Goal: Information Seeking & Learning: Learn about a topic

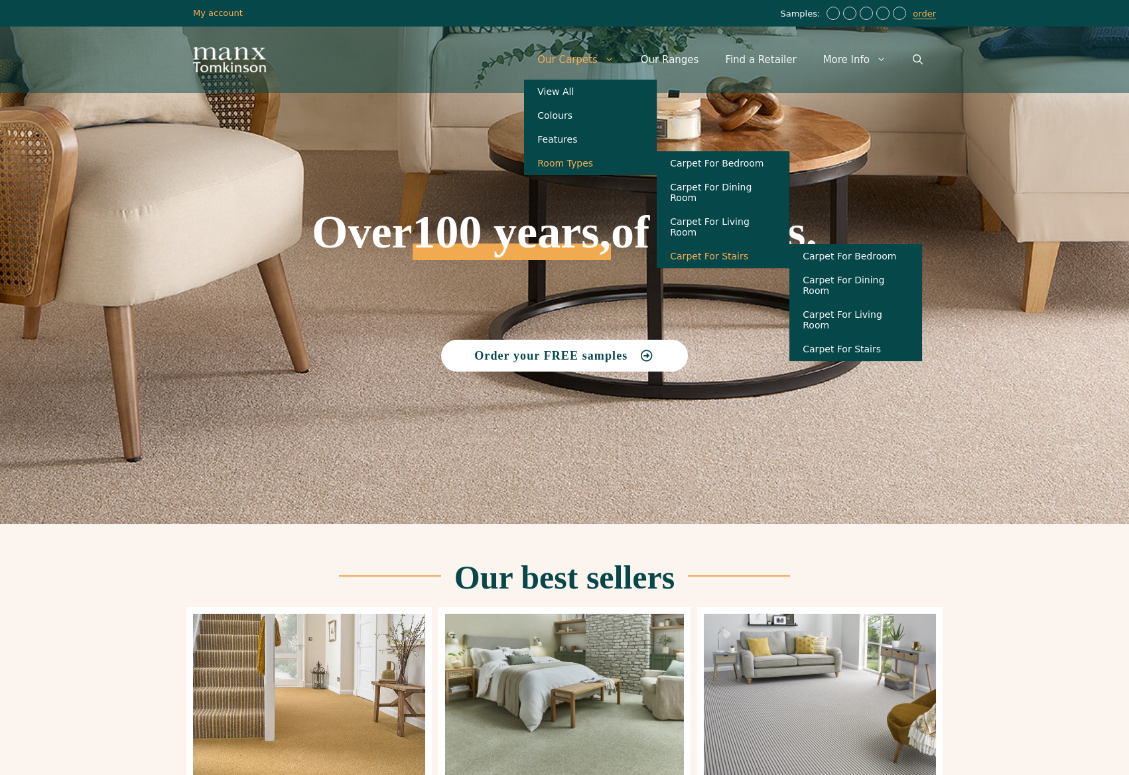
click at [732, 244] on link "Carpet For Stairs" at bounding box center [723, 256] width 133 height 24
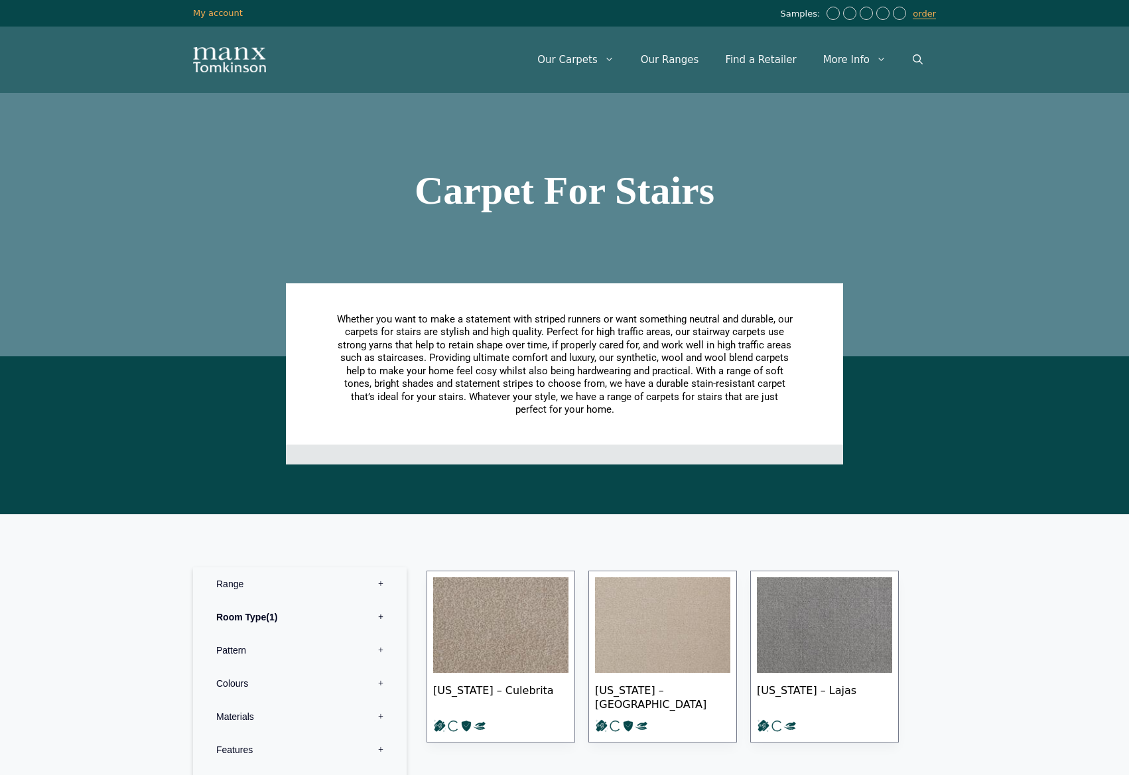
scroll to position [332, 0]
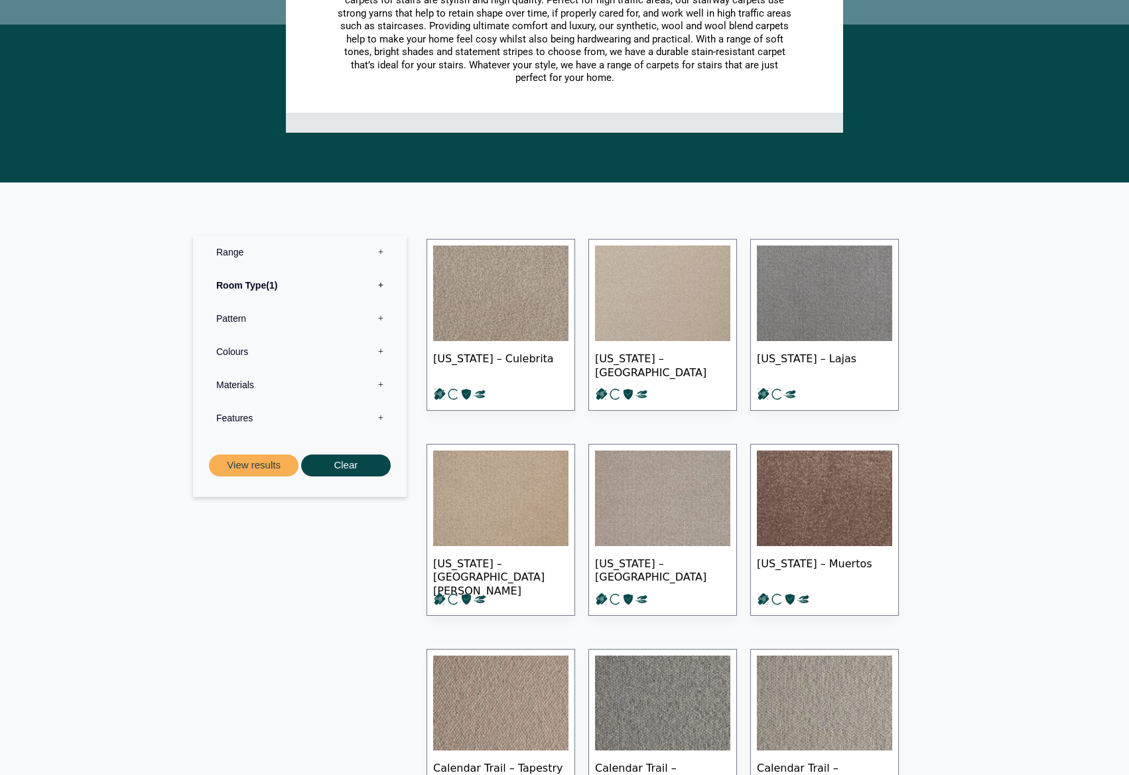
click at [236, 383] on label "Materials 0" at bounding box center [300, 384] width 194 height 33
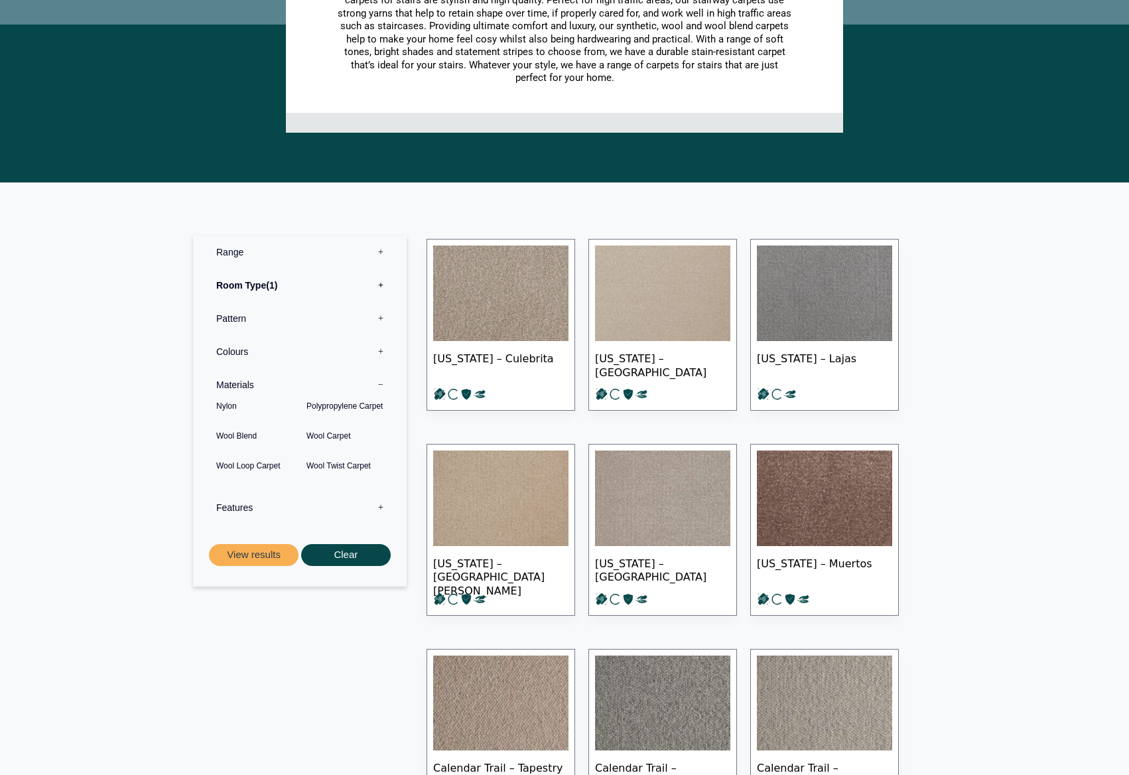
click at [230, 507] on label "Features 0" at bounding box center [300, 507] width 194 height 33
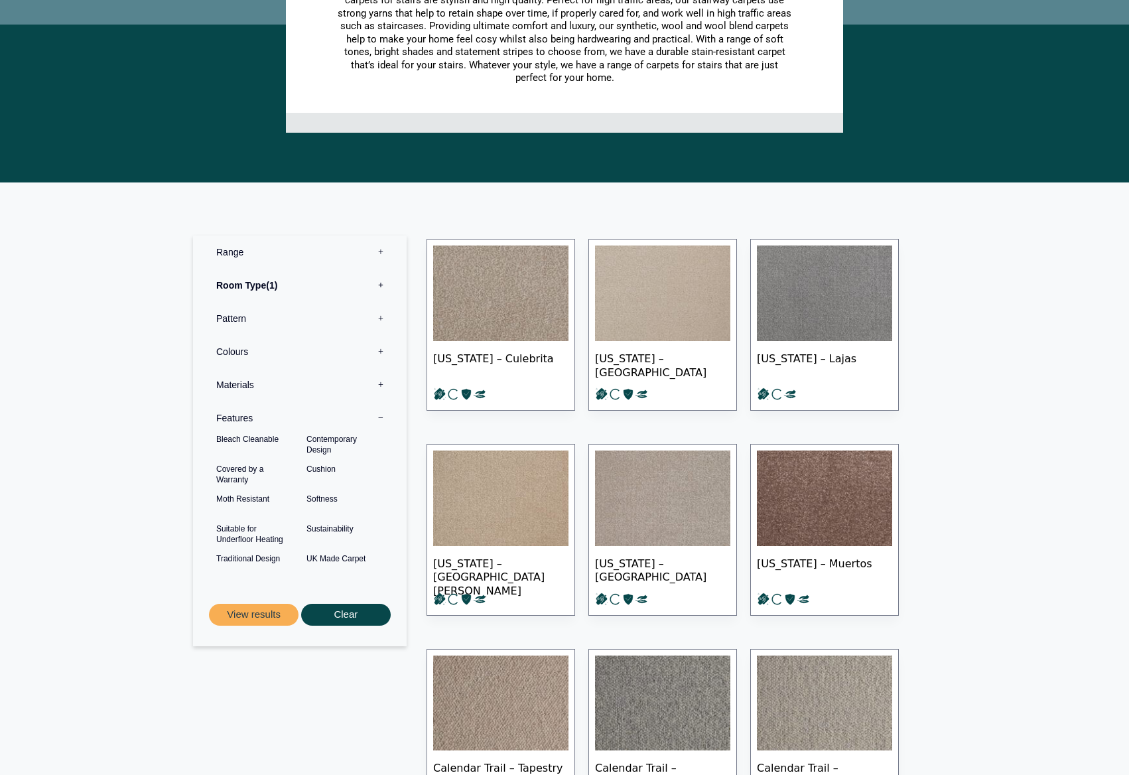
click at [229, 352] on label "Colours 0" at bounding box center [300, 351] width 194 height 33
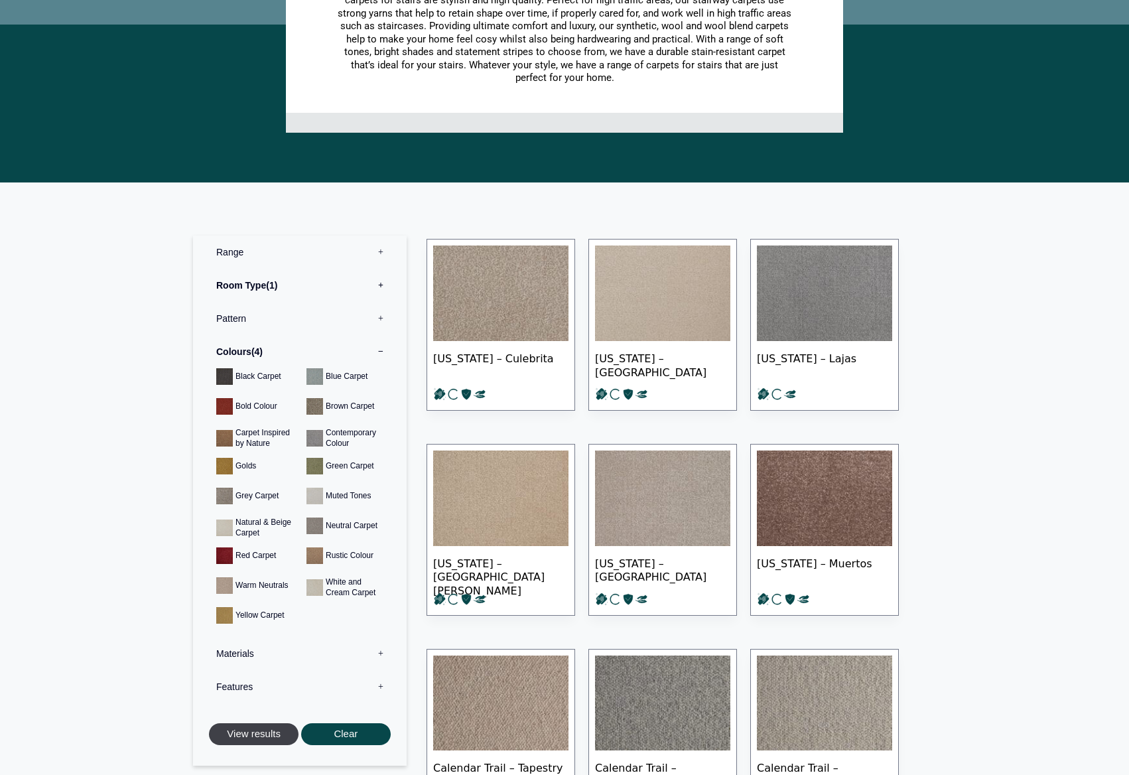
click at [266, 737] on button "View results" at bounding box center [254, 734] width 90 height 22
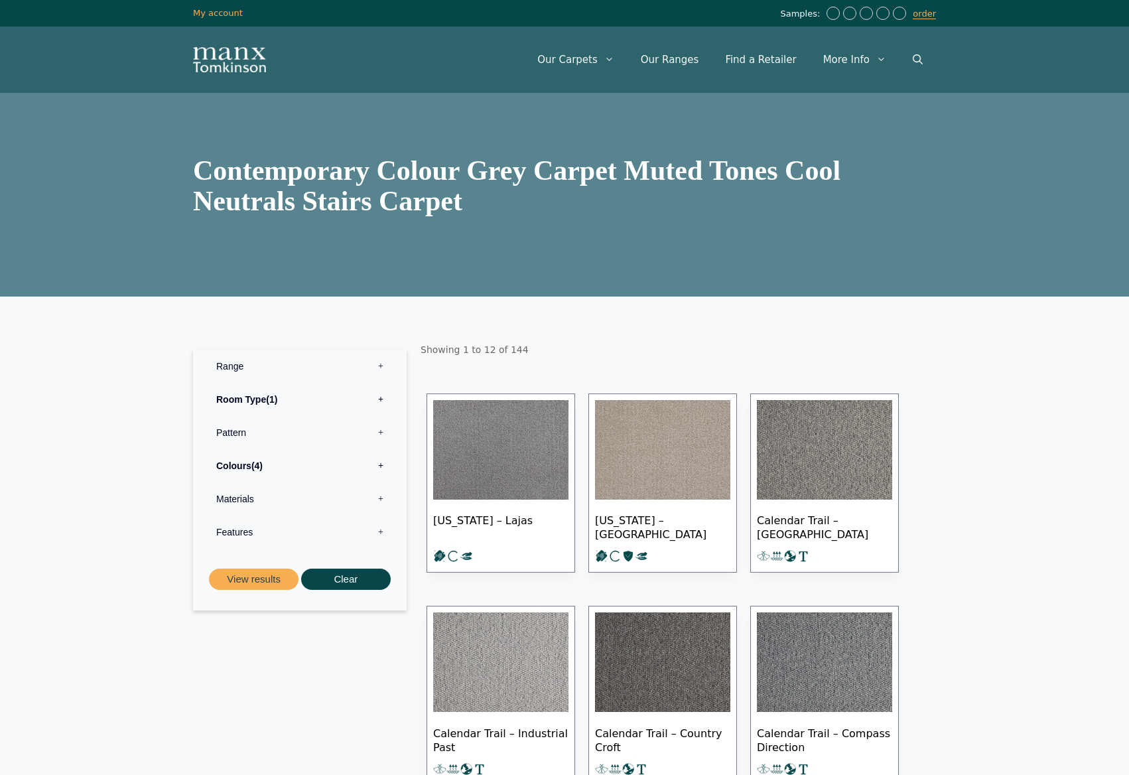
click at [235, 430] on label "Pattern 0" at bounding box center [300, 432] width 194 height 33
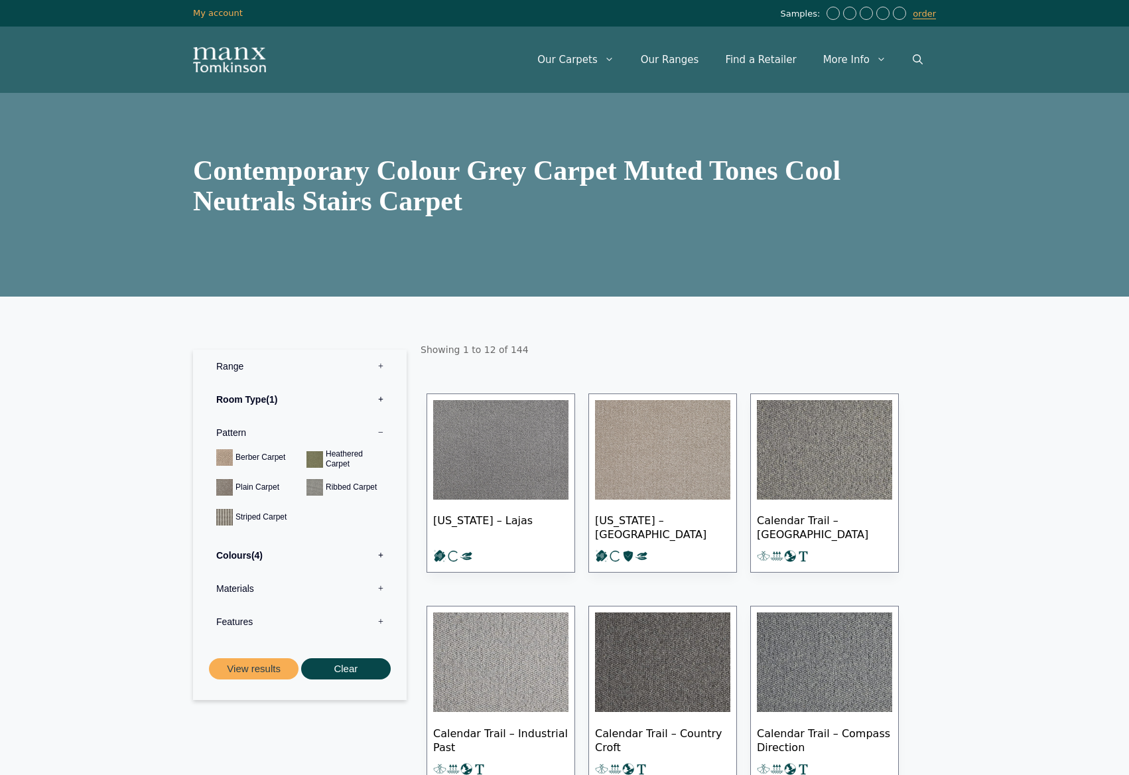
click at [235, 430] on label "Pattern 0" at bounding box center [300, 432] width 194 height 33
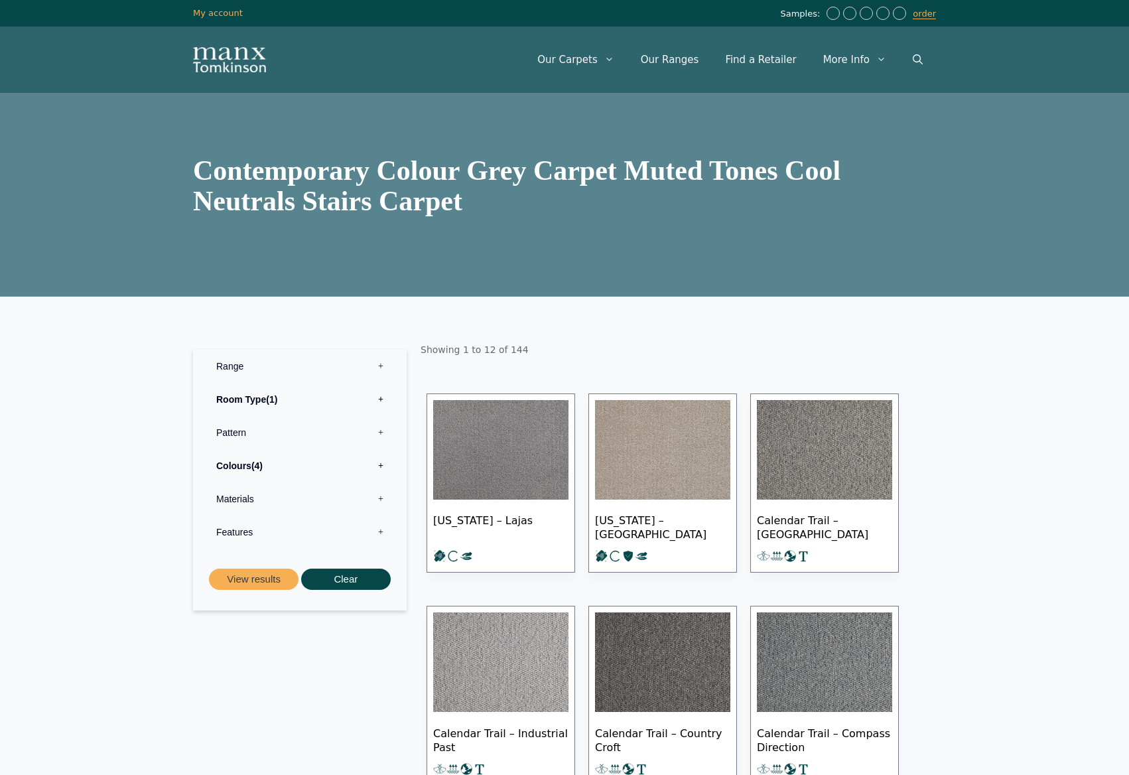
click at [239, 495] on label "Materials 0" at bounding box center [300, 498] width 194 height 33
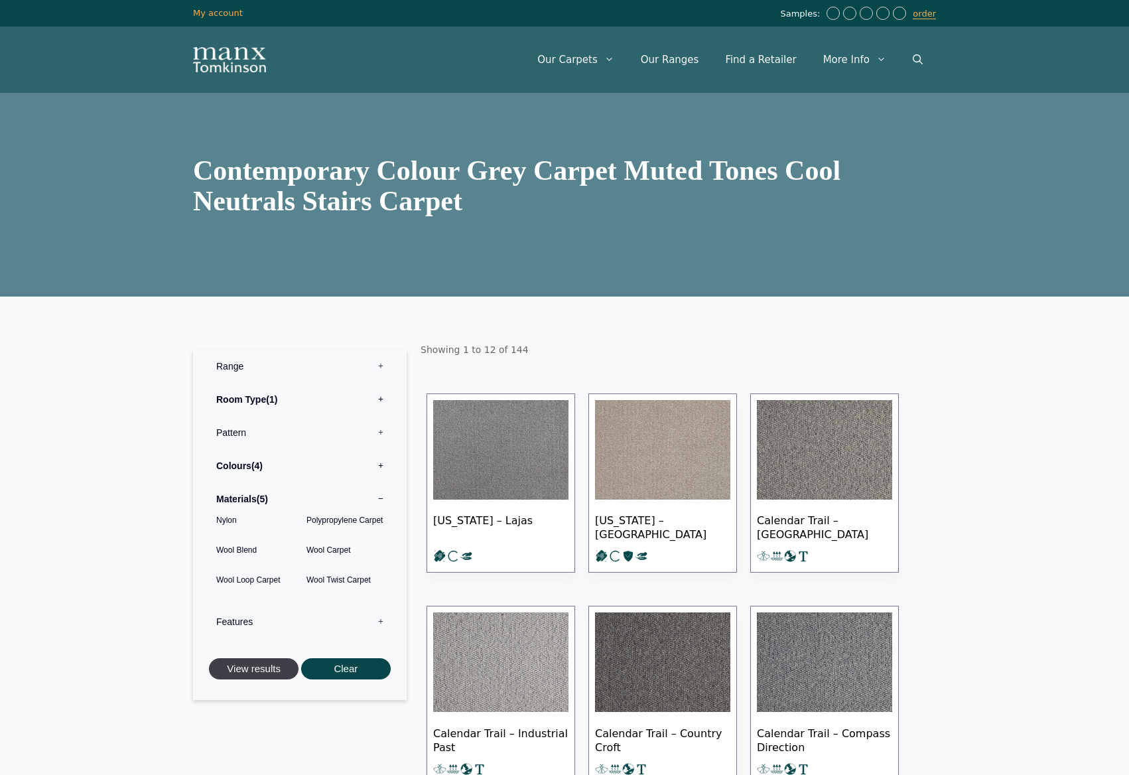
click at [251, 672] on button "View results" at bounding box center [254, 669] width 90 height 22
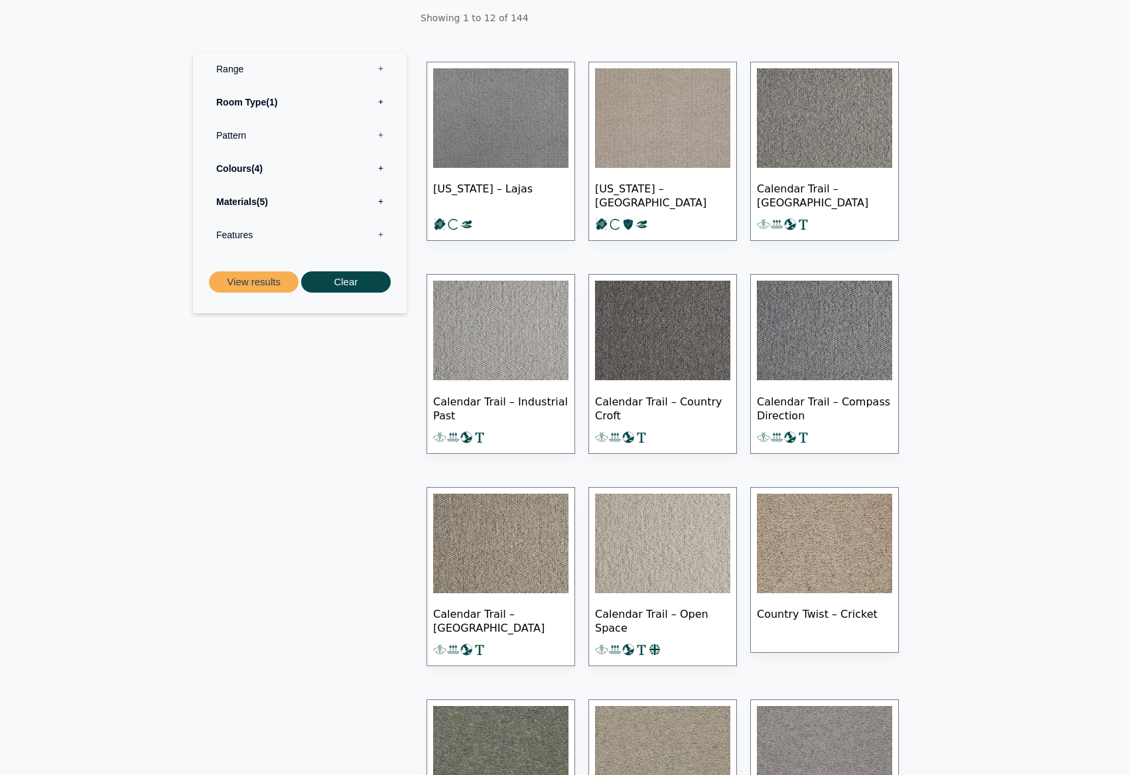
scroll to position [720, 0]
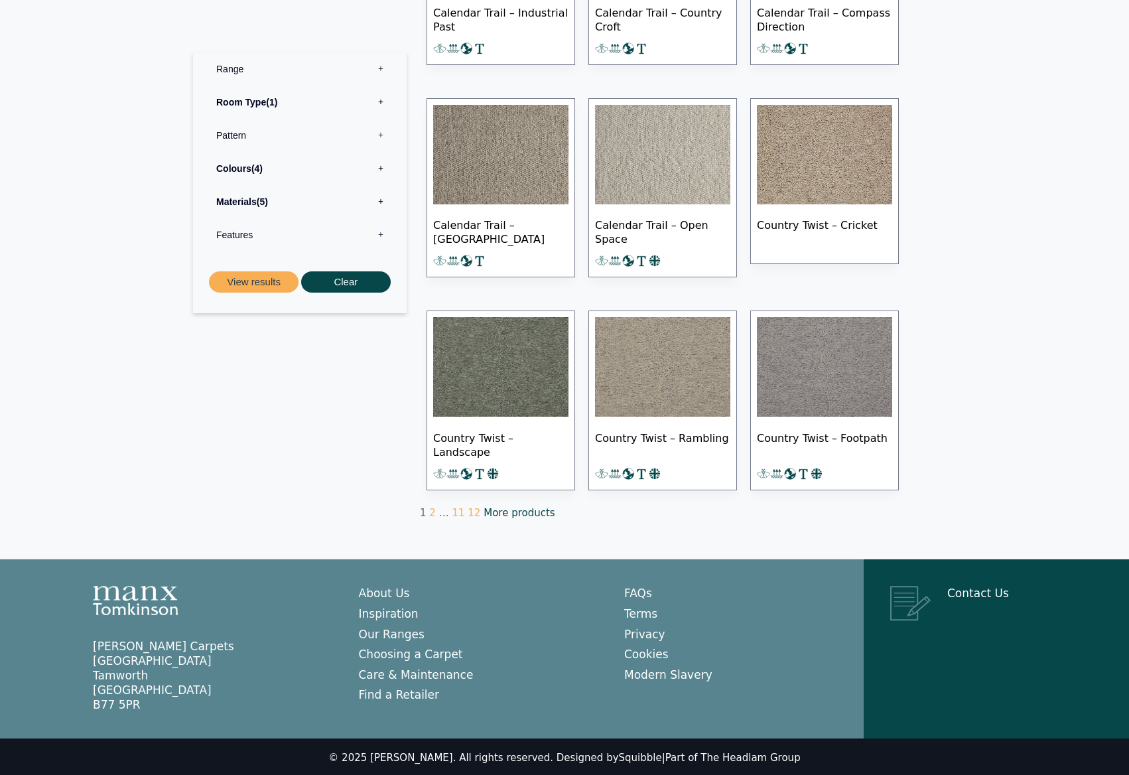
click at [490, 511] on link "More products" at bounding box center [518, 513] width 71 height 12
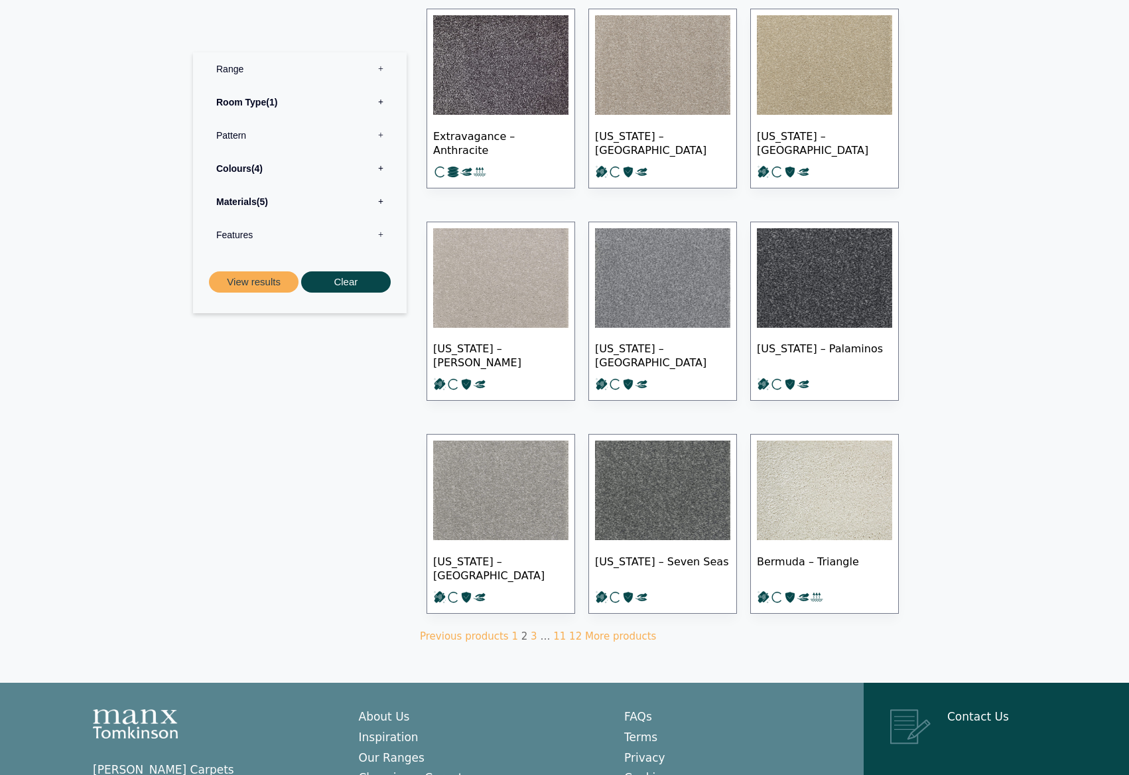
scroll to position [663, 0]
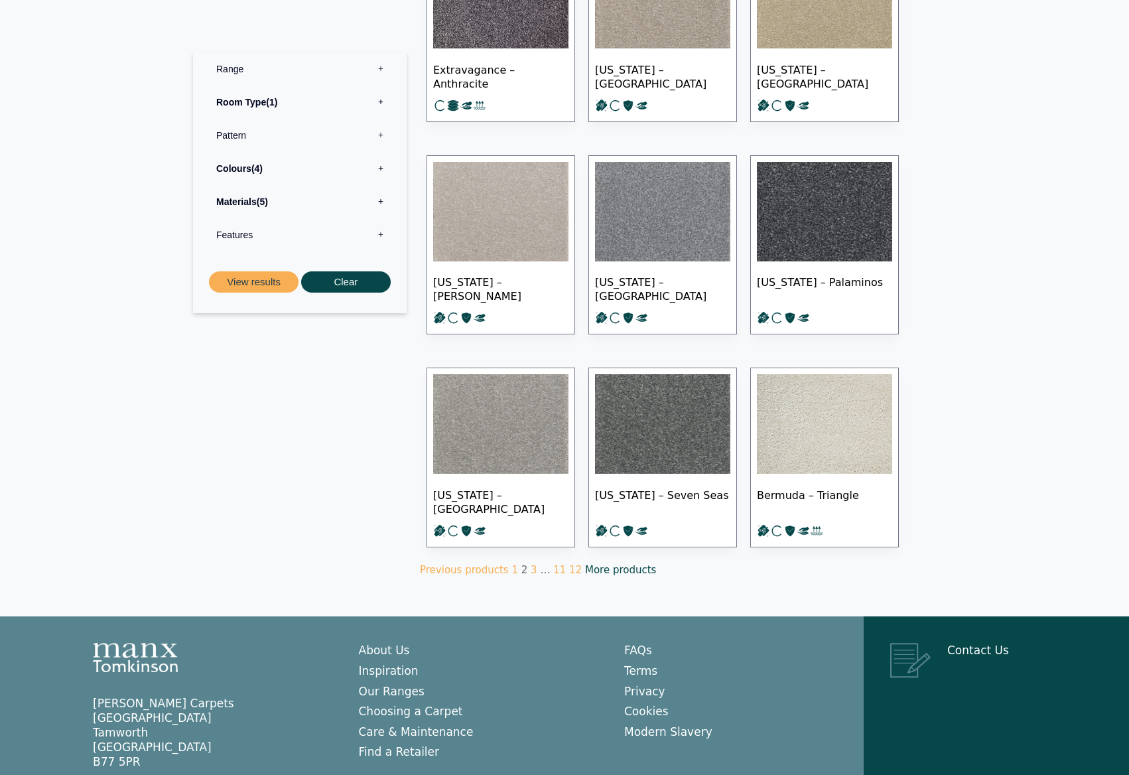
click at [587, 571] on link "More products" at bounding box center [620, 570] width 71 height 12
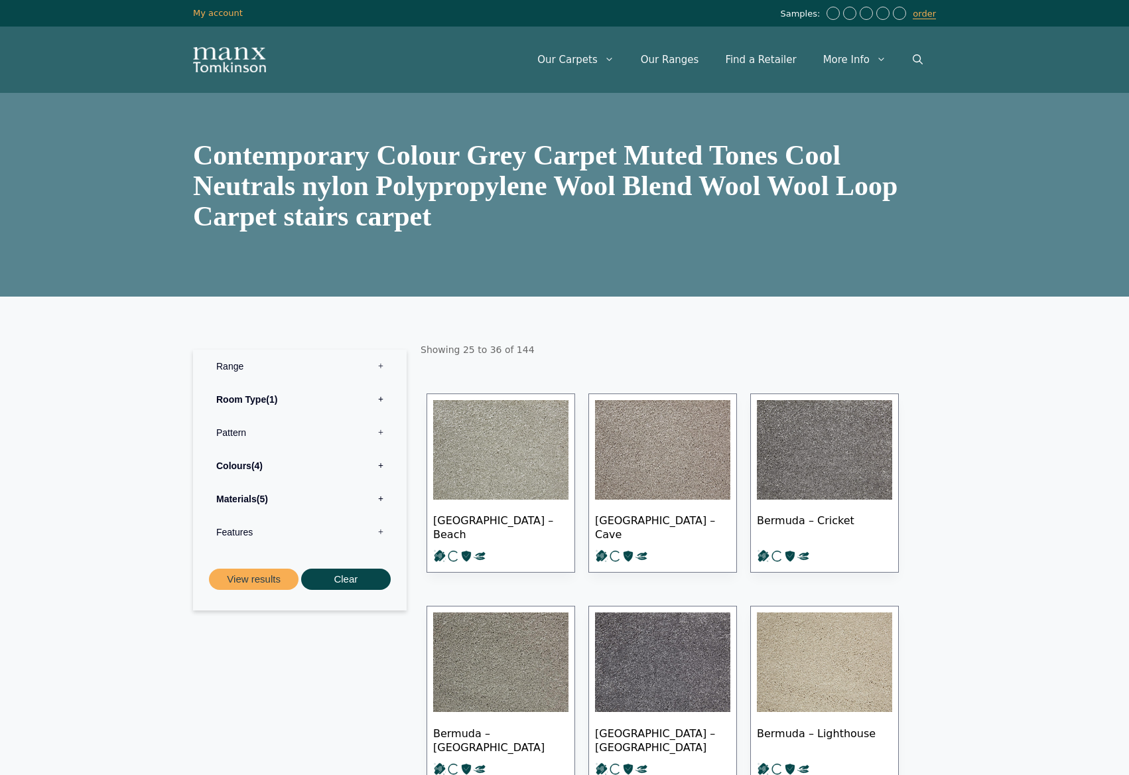
scroll to position [597, 0]
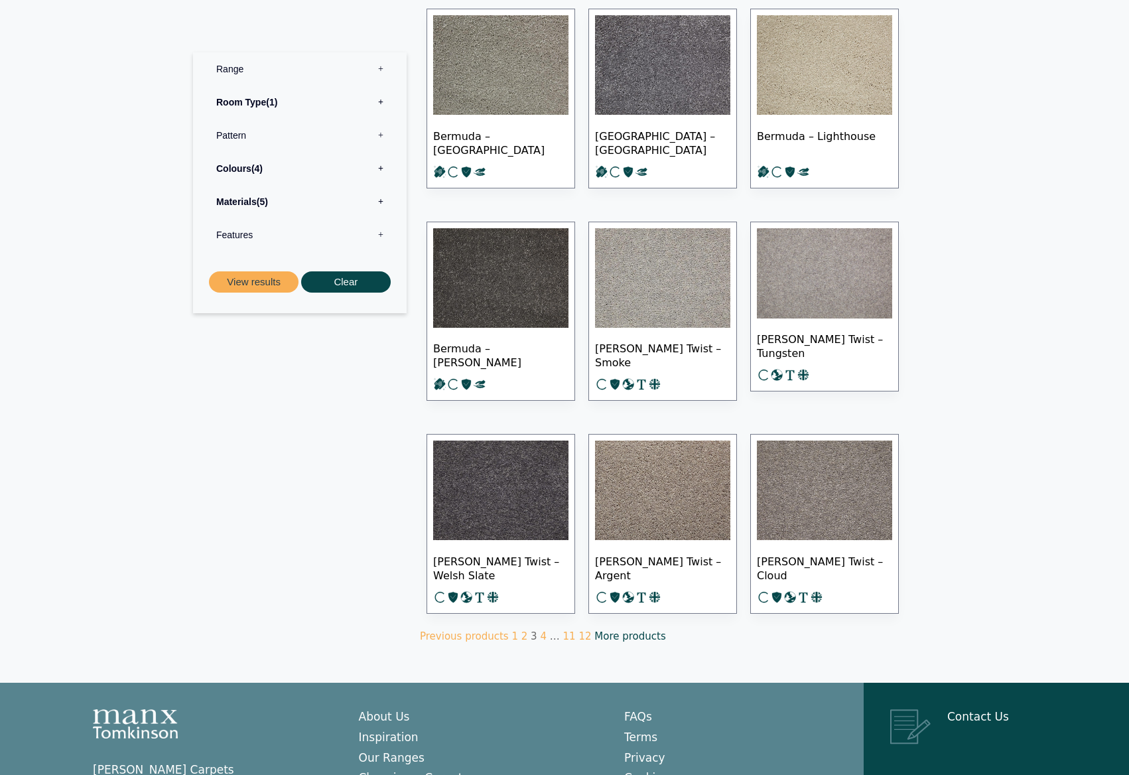
click at [598, 639] on link "More products" at bounding box center [629, 636] width 71 height 12
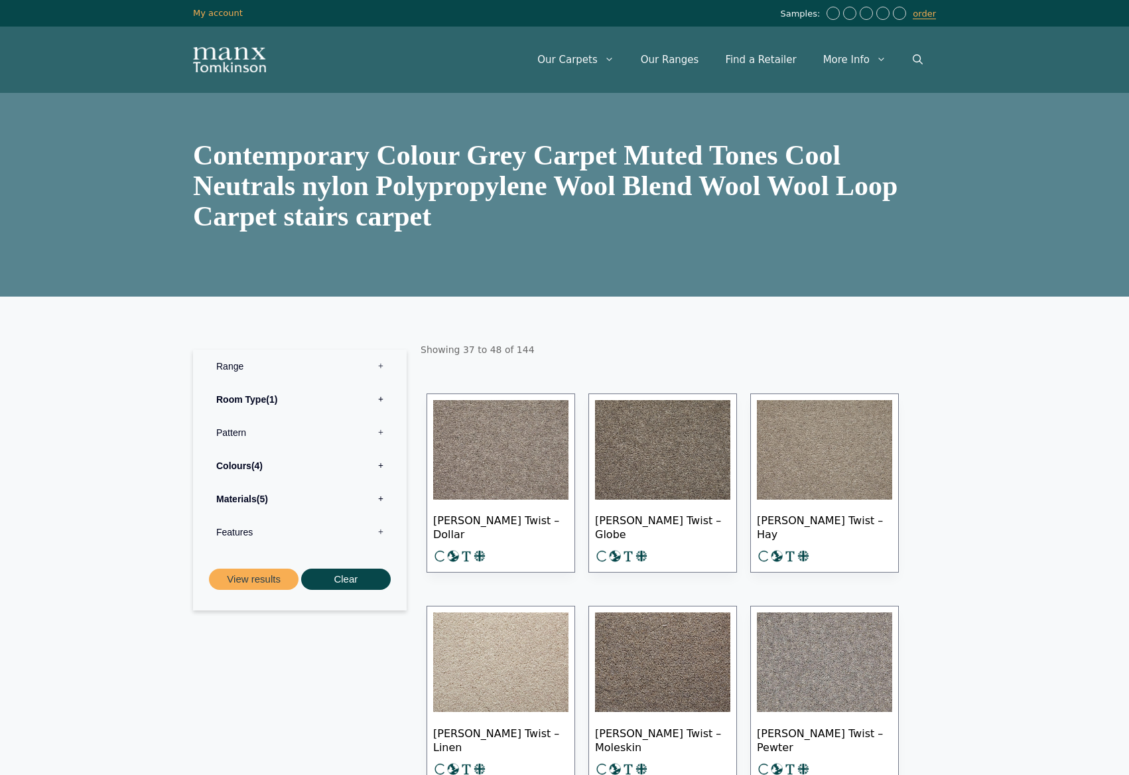
scroll to position [597, 0]
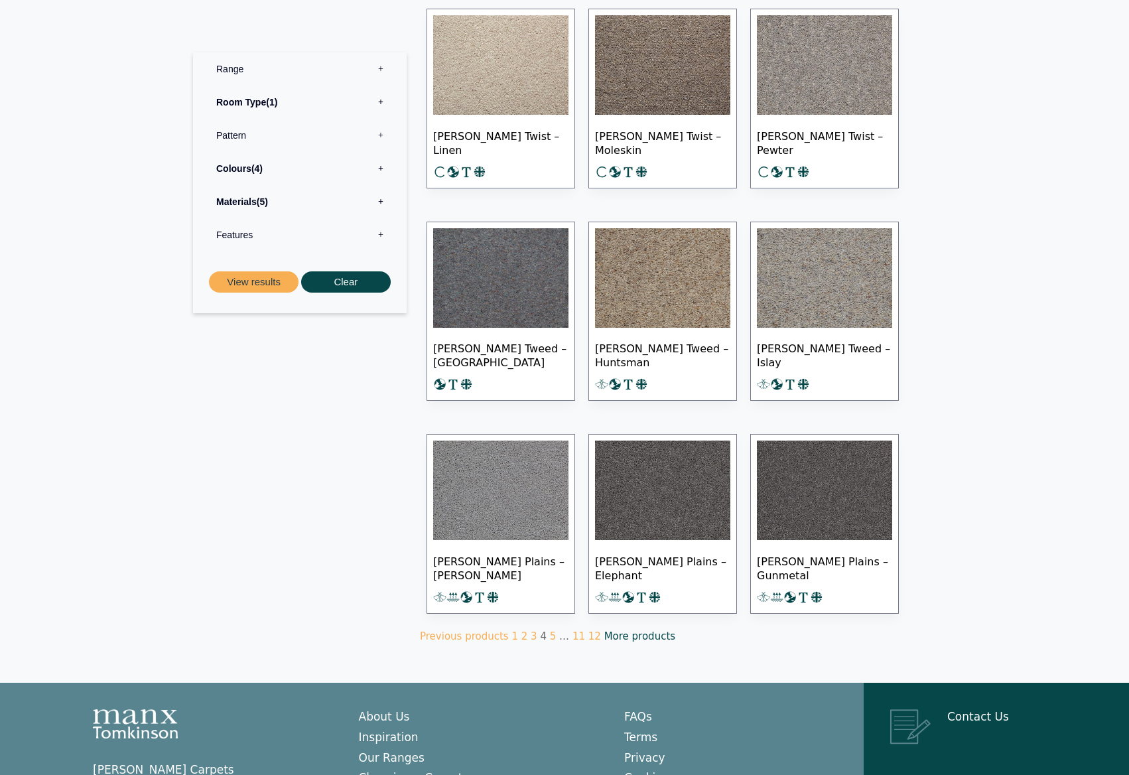
click at [607, 635] on link "More products" at bounding box center [639, 636] width 71 height 12
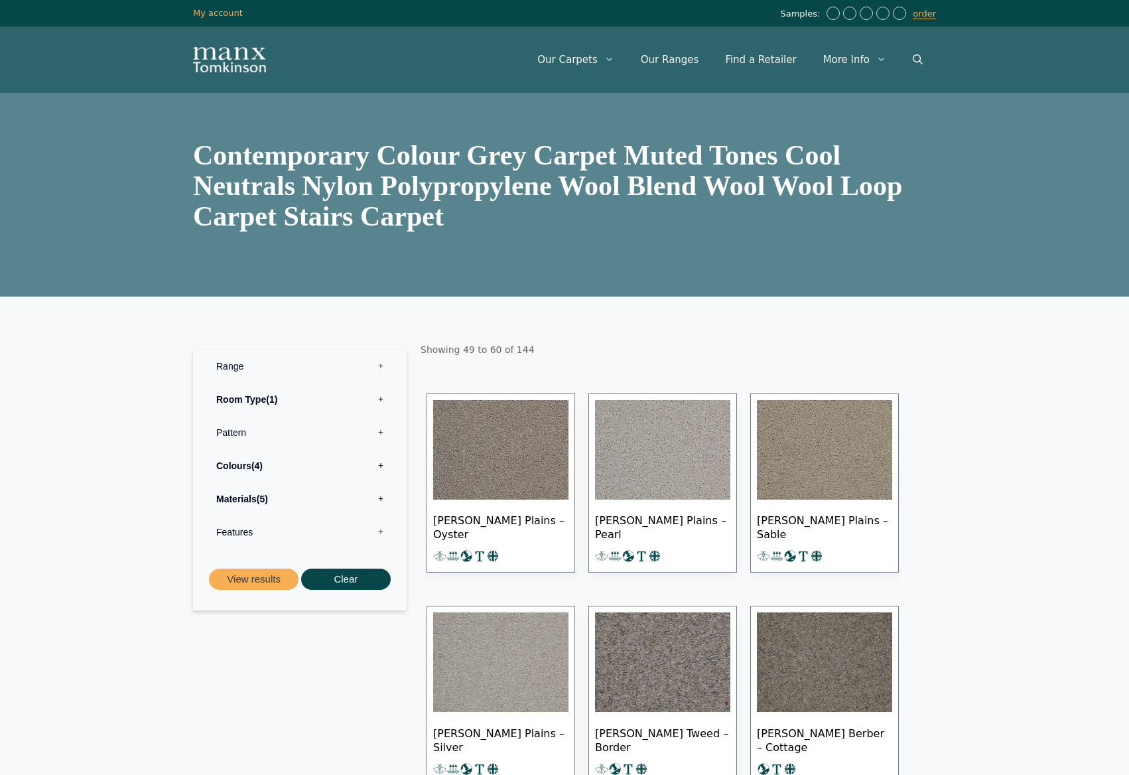
scroll to position [663, 0]
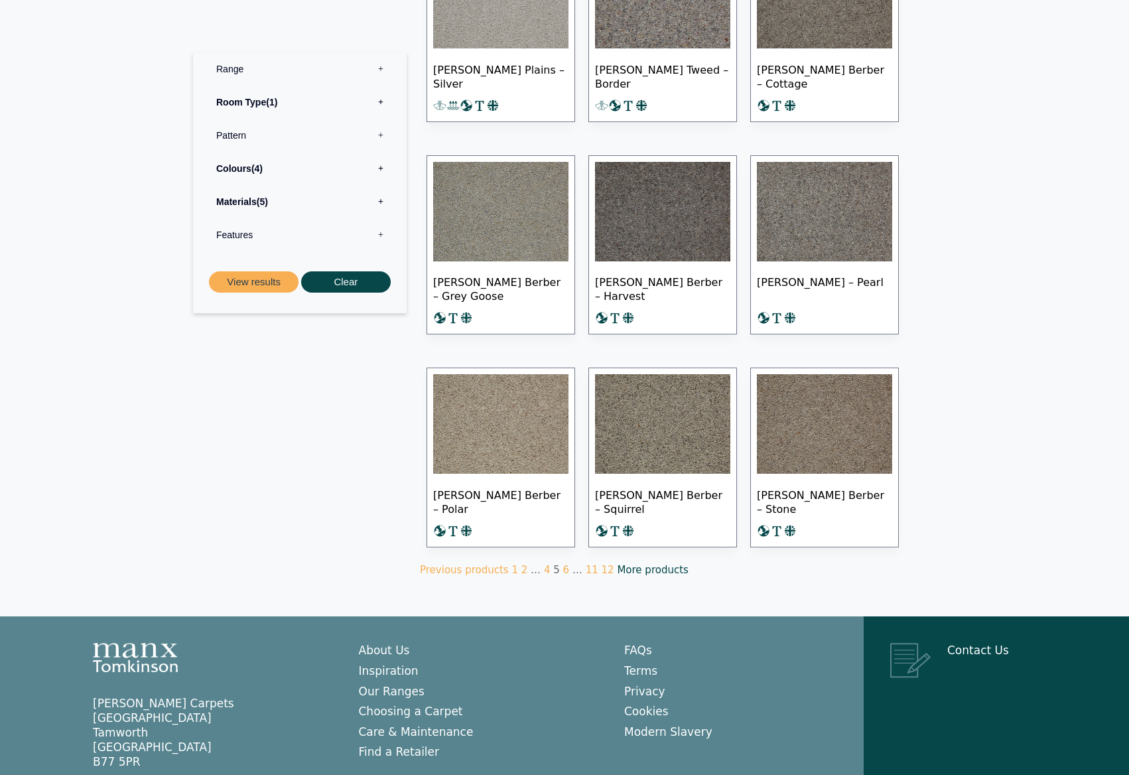
click at [639, 568] on link "More products" at bounding box center [652, 570] width 71 height 12
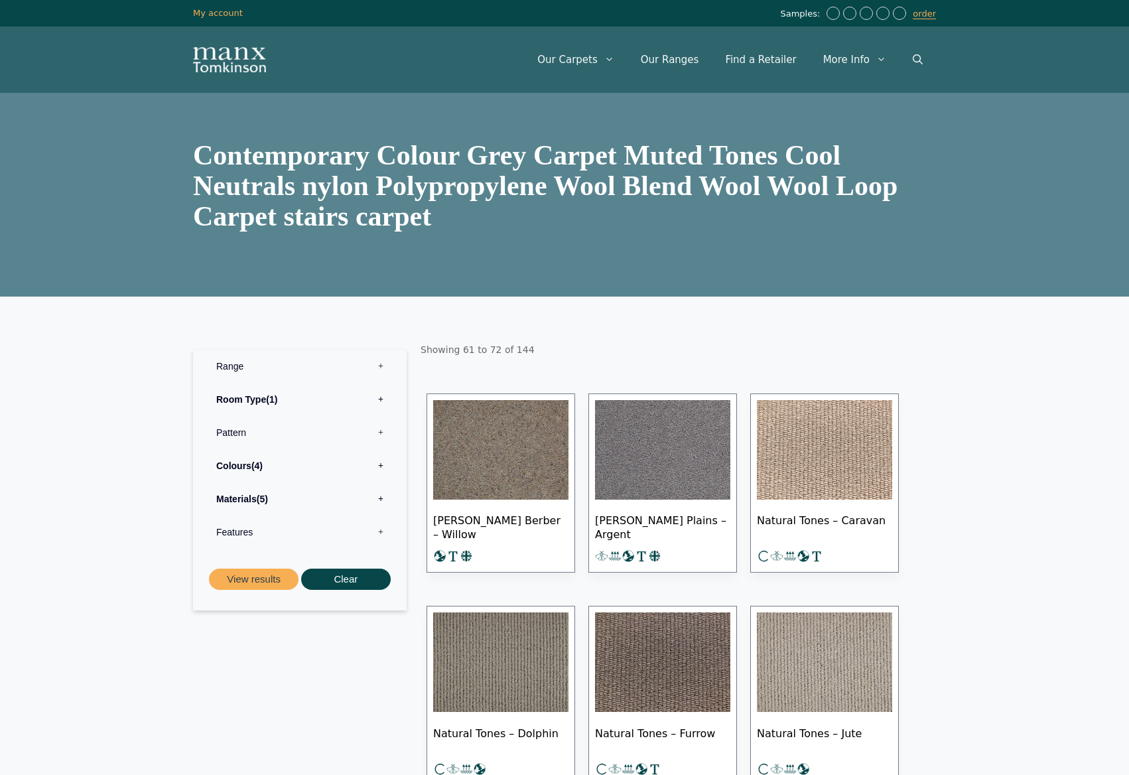
scroll to position [597, 0]
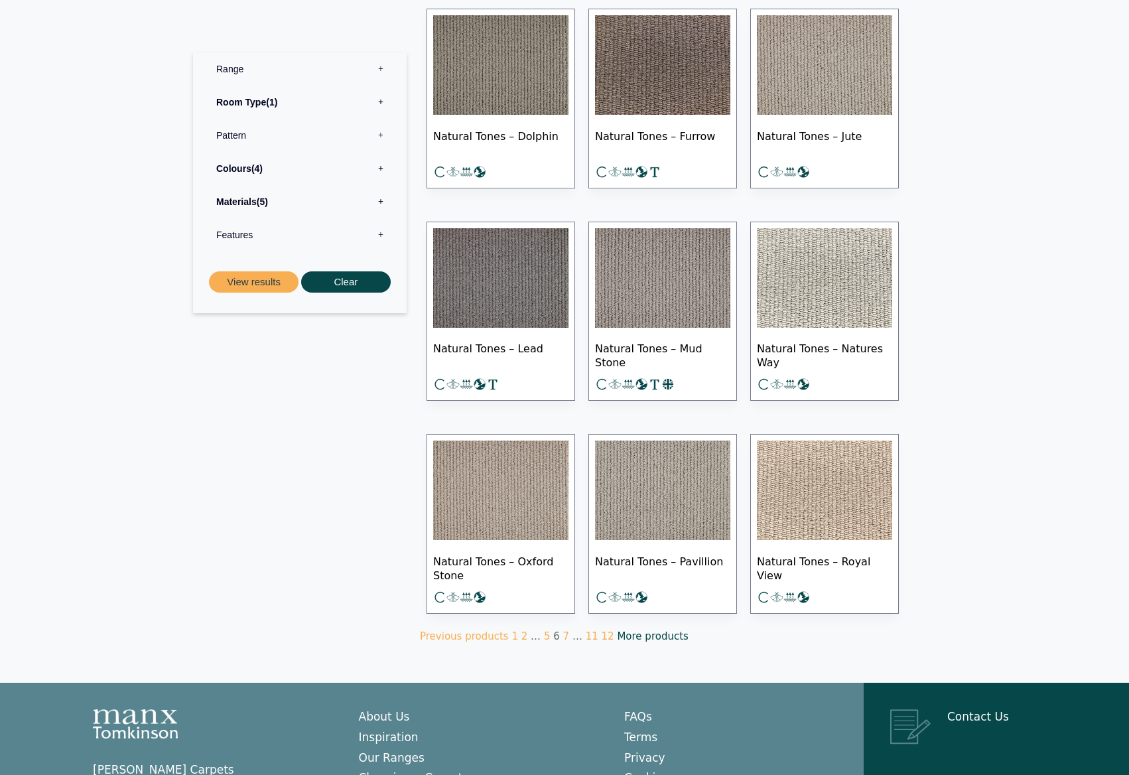
click at [641, 633] on link "More products" at bounding box center [652, 636] width 71 height 12
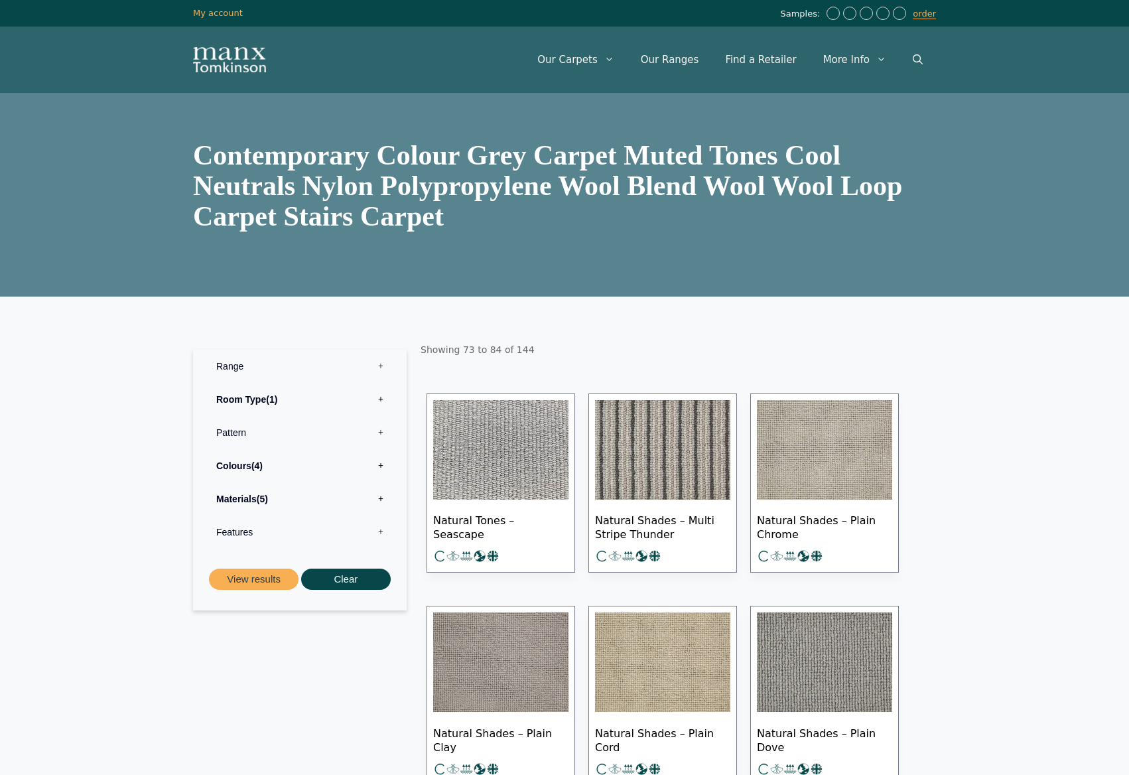
scroll to position [663, 0]
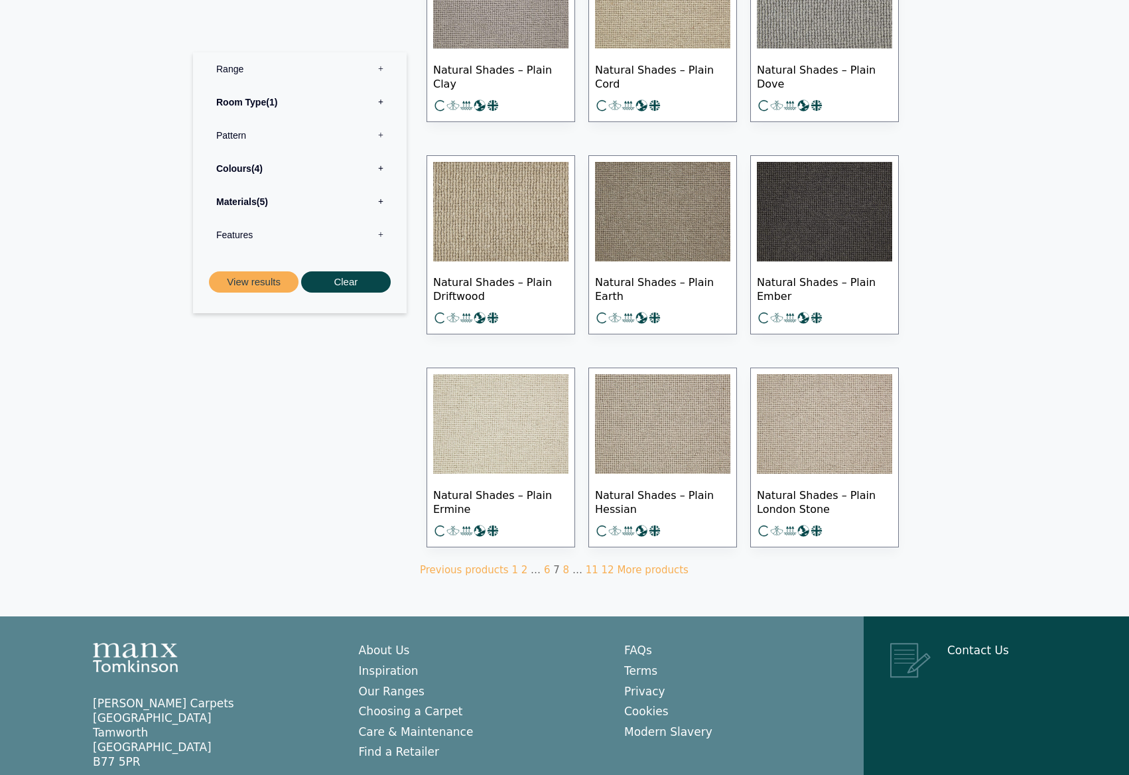
click at [638, 575] on section "Showing 73 to 84 of 144 Natural Tones – Seascape Natural Shades – Multi Stripe …" at bounding box center [676, 125] width 513 height 970
click at [638, 566] on link "More products" at bounding box center [652, 570] width 71 height 12
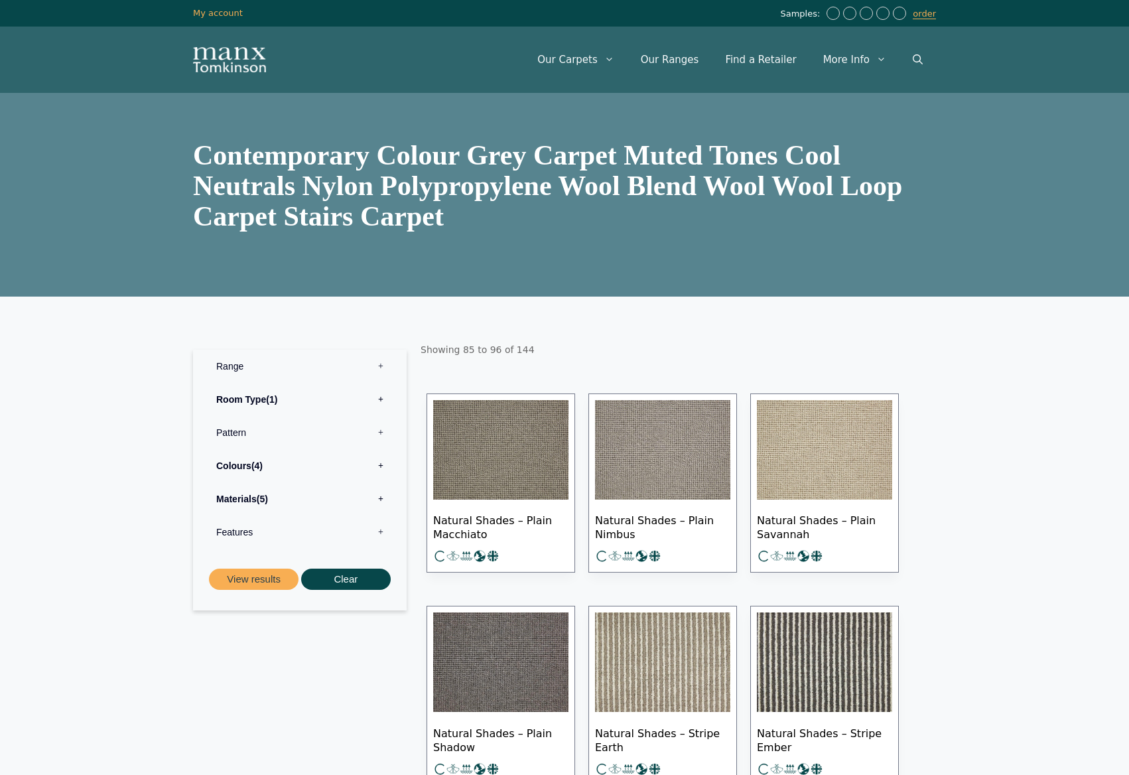
scroll to position [597, 0]
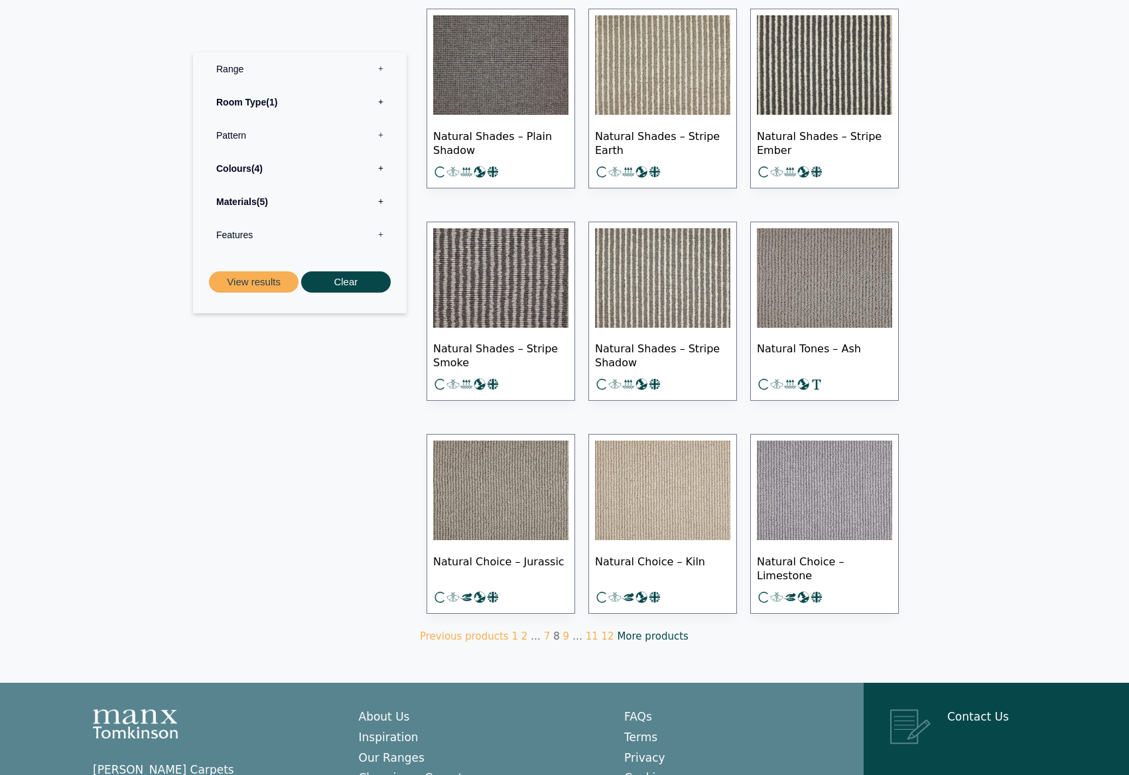
click at [633, 636] on link "More products" at bounding box center [652, 636] width 71 height 12
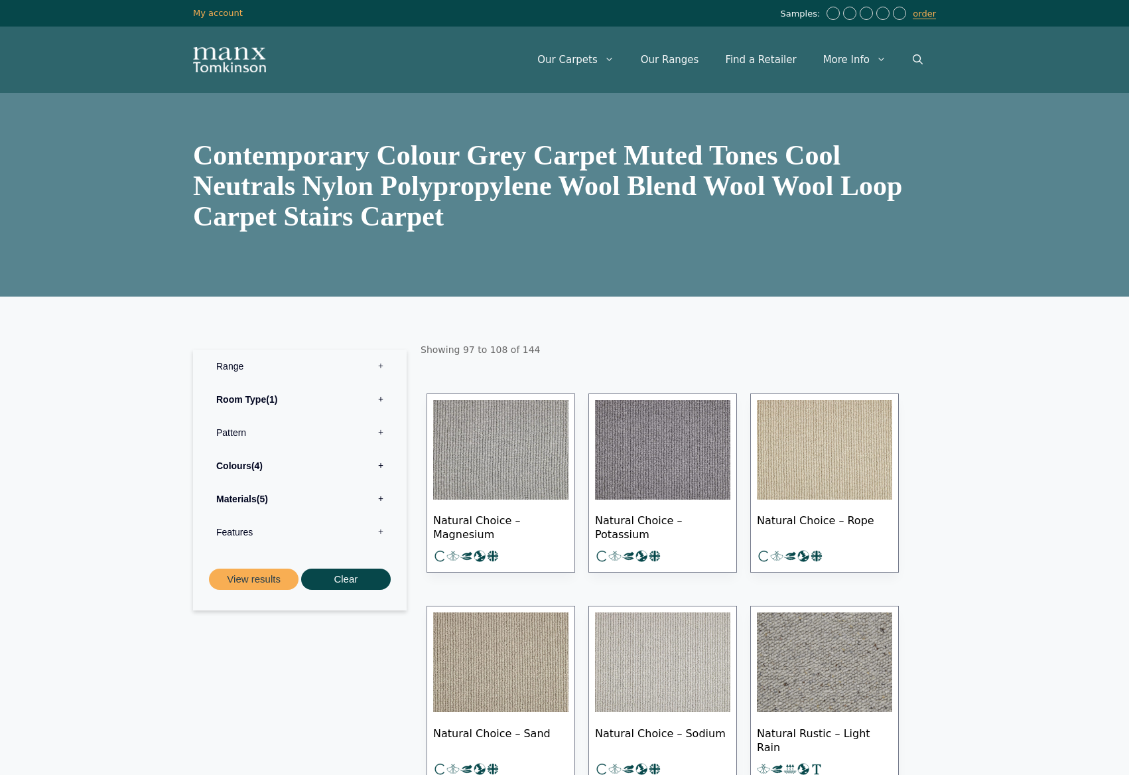
scroll to position [531, 0]
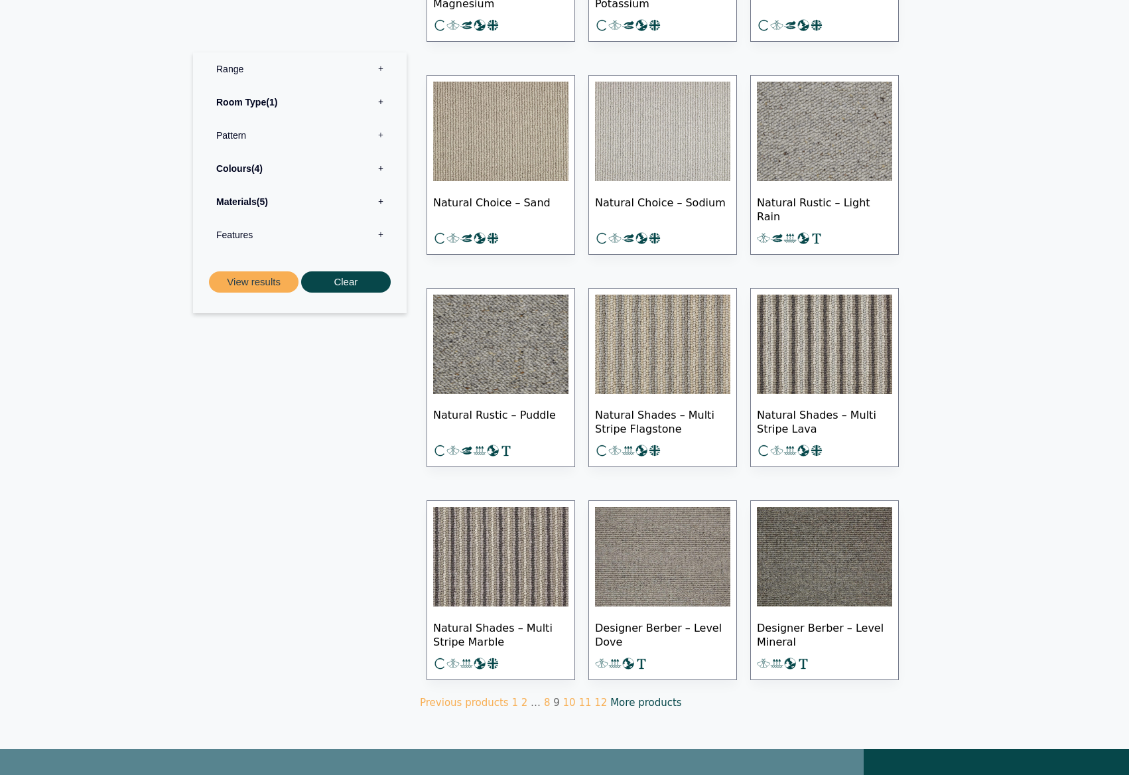
click at [630, 698] on link "More products" at bounding box center [645, 702] width 71 height 12
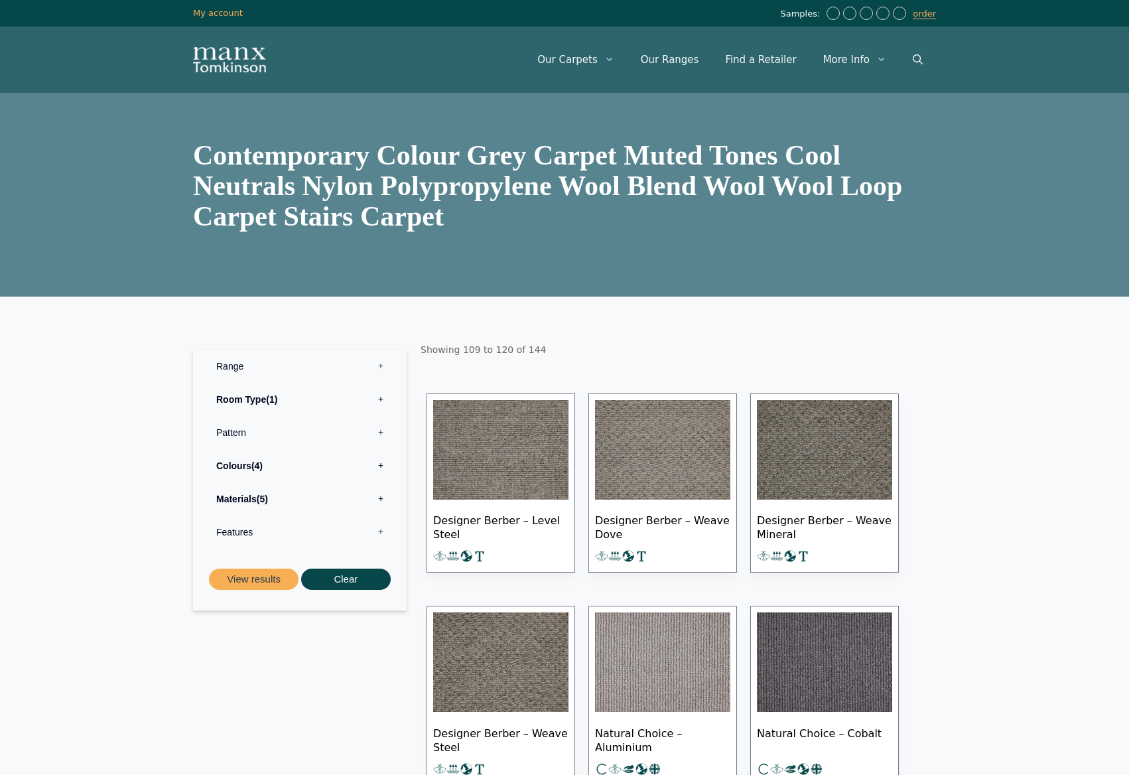
scroll to position [597, 0]
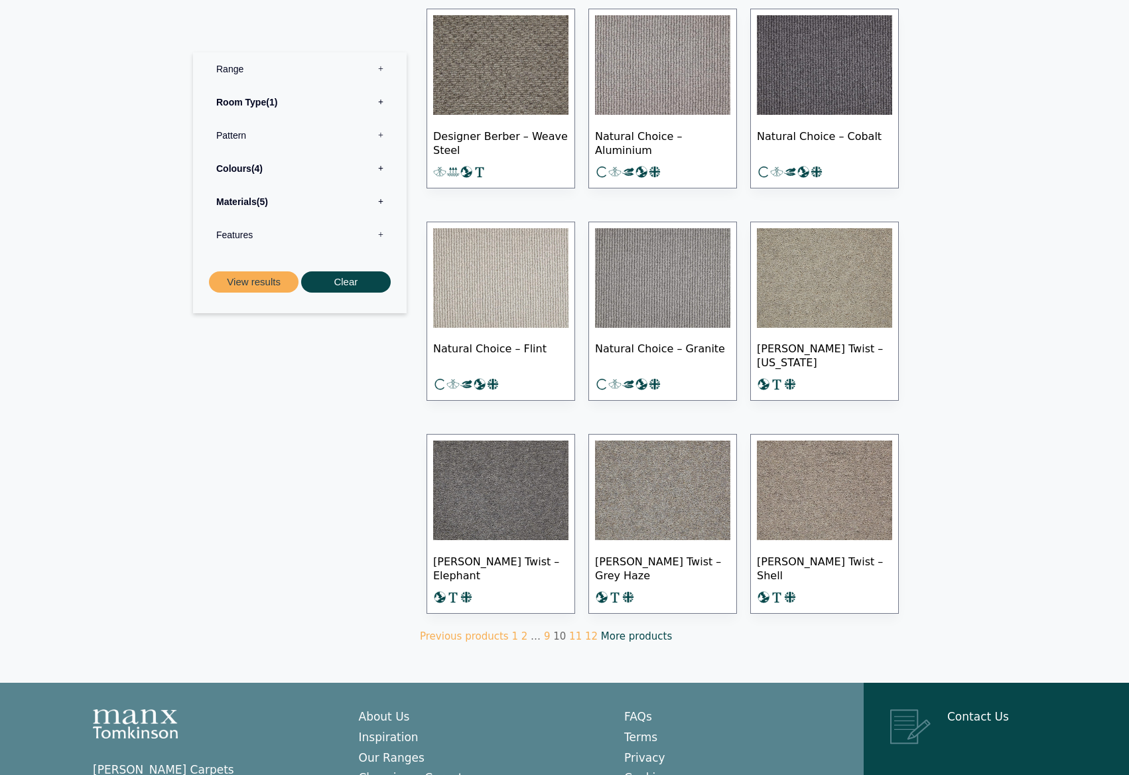
click at [631, 635] on link "More products" at bounding box center [636, 636] width 71 height 12
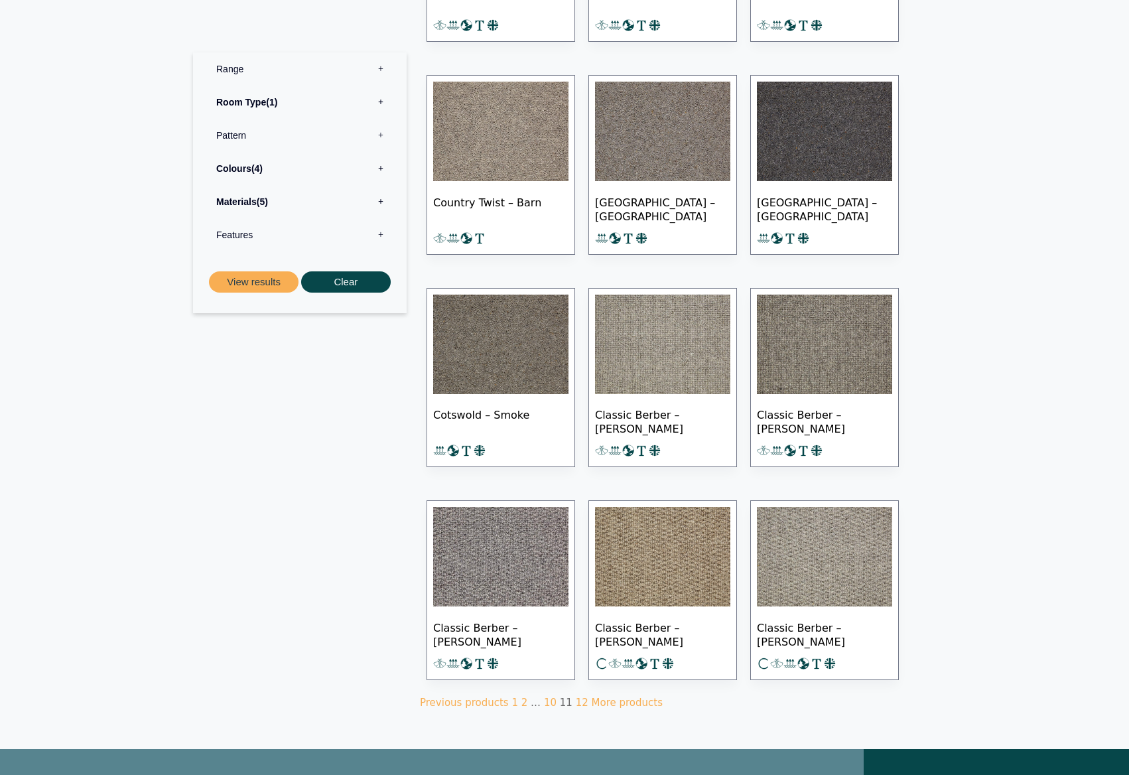
scroll to position [531, 0]
click at [620, 702] on link "More products" at bounding box center [627, 702] width 71 height 12
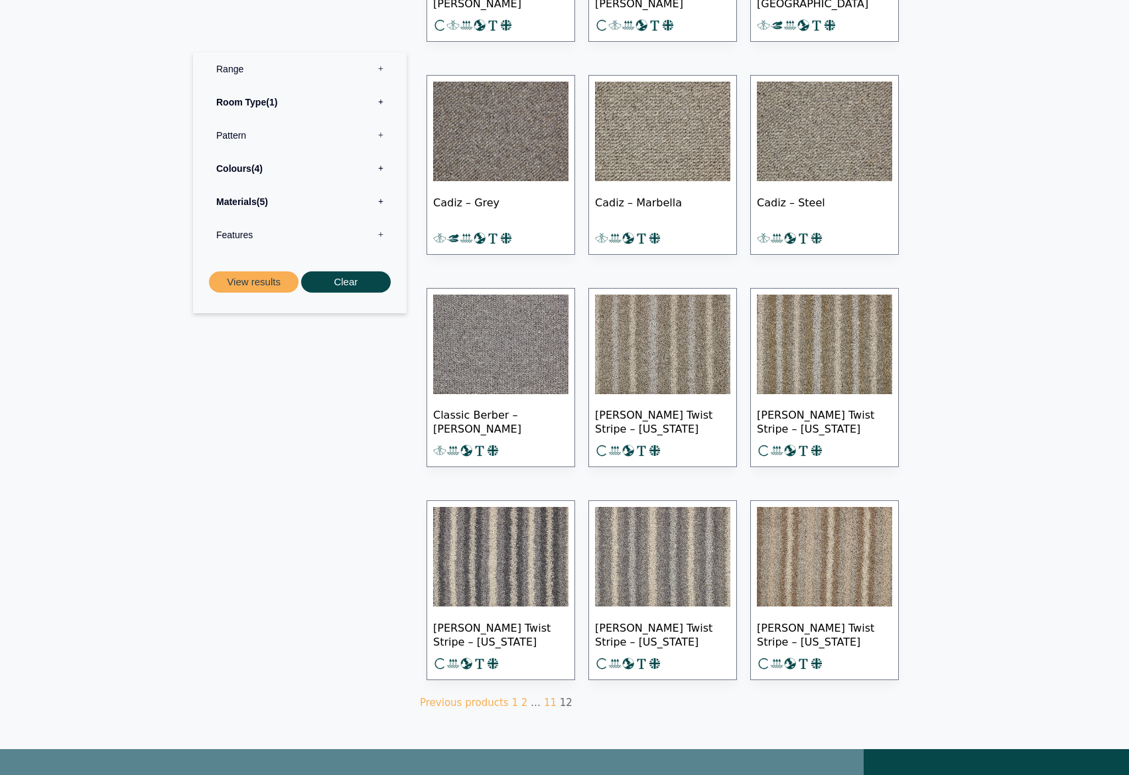
scroll to position [597, 0]
